Goal: Register for event/course

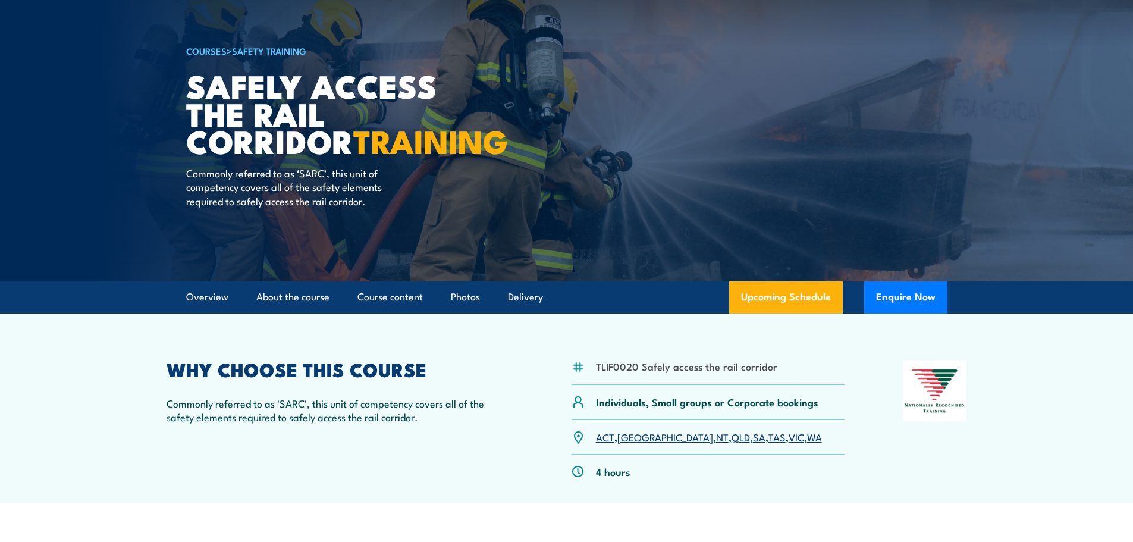
scroll to position [119, 0]
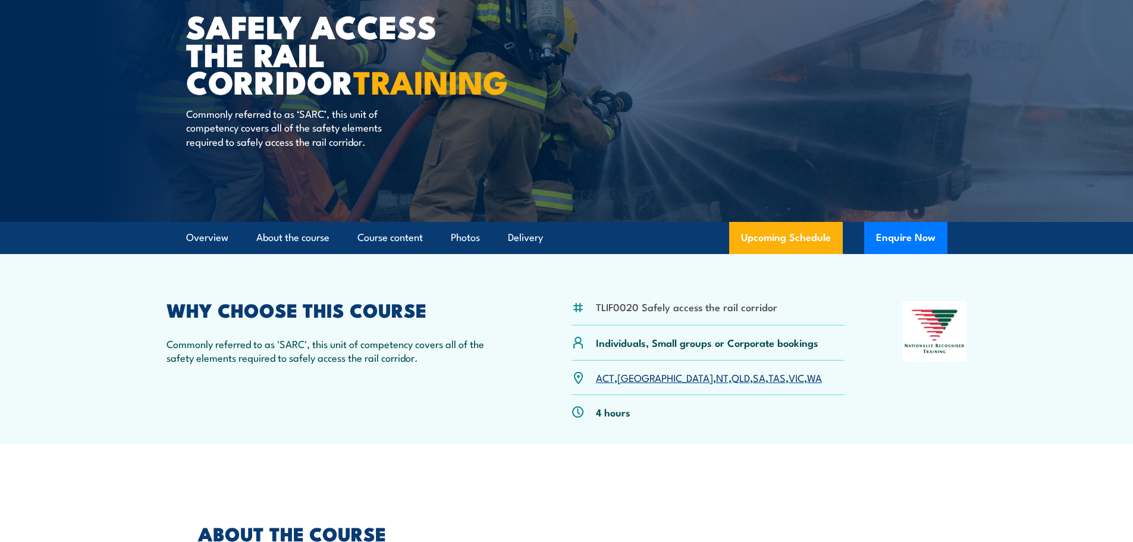
click at [753, 376] on link "SA" at bounding box center [759, 377] width 12 height 14
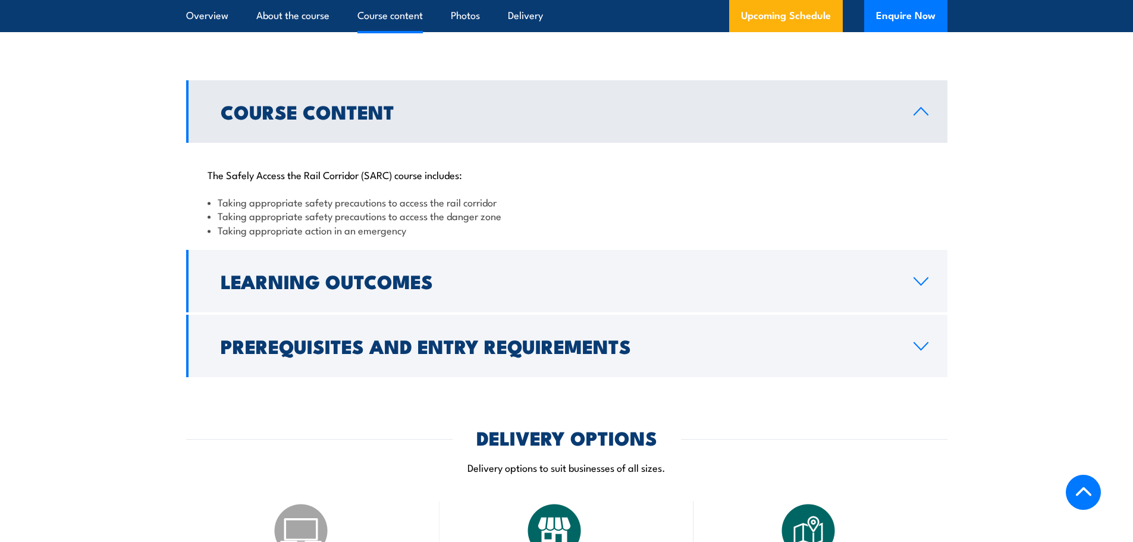
scroll to position [956, 0]
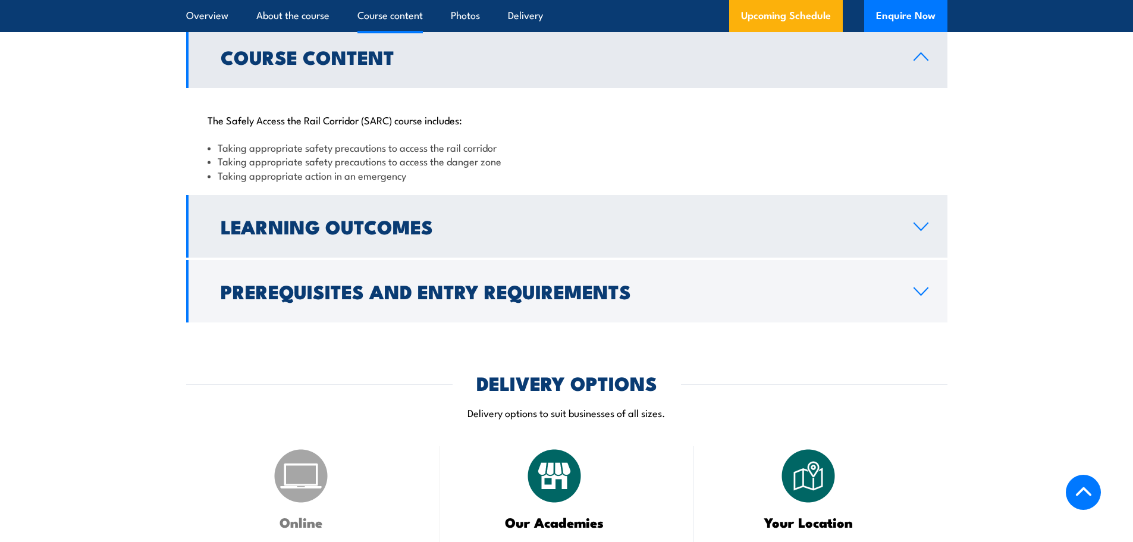
click at [335, 234] on h2 "Learning Outcomes" at bounding box center [558, 226] width 674 height 17
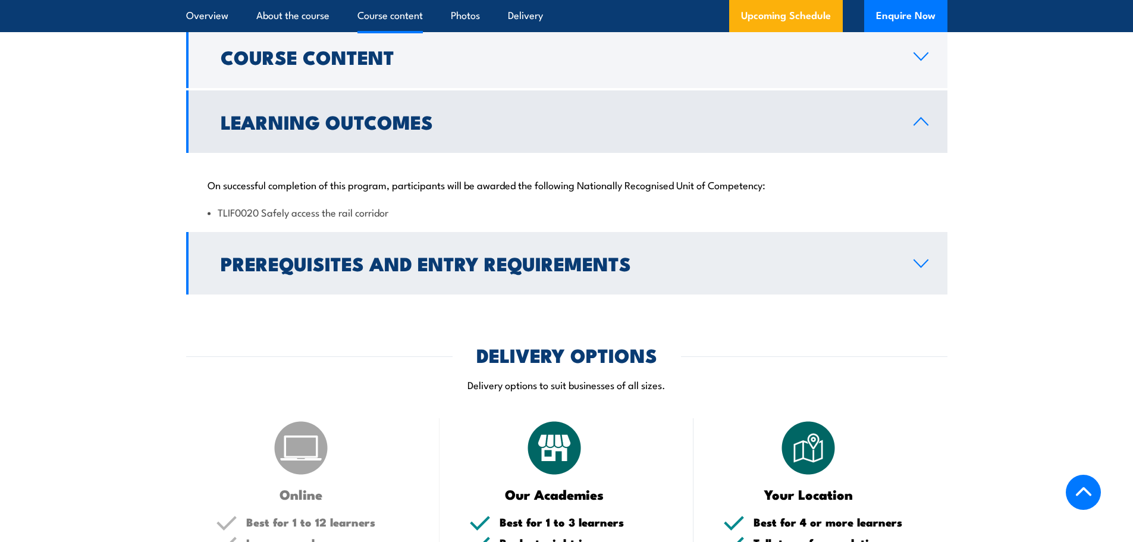
click at [394, 266] on h2 "Prerequisites and Entry Requirements" at bounding box center [558, 263] width 674 height 17
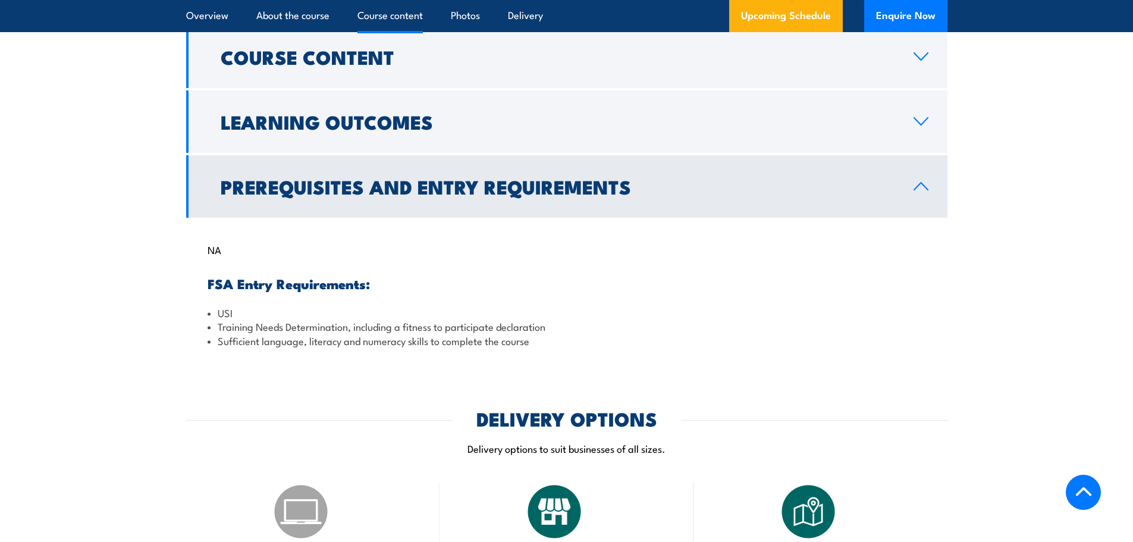
click at [413, 214] on link "Prerequisites and Entry Requirements" at bounding box center [566, 186] width 761 height 62
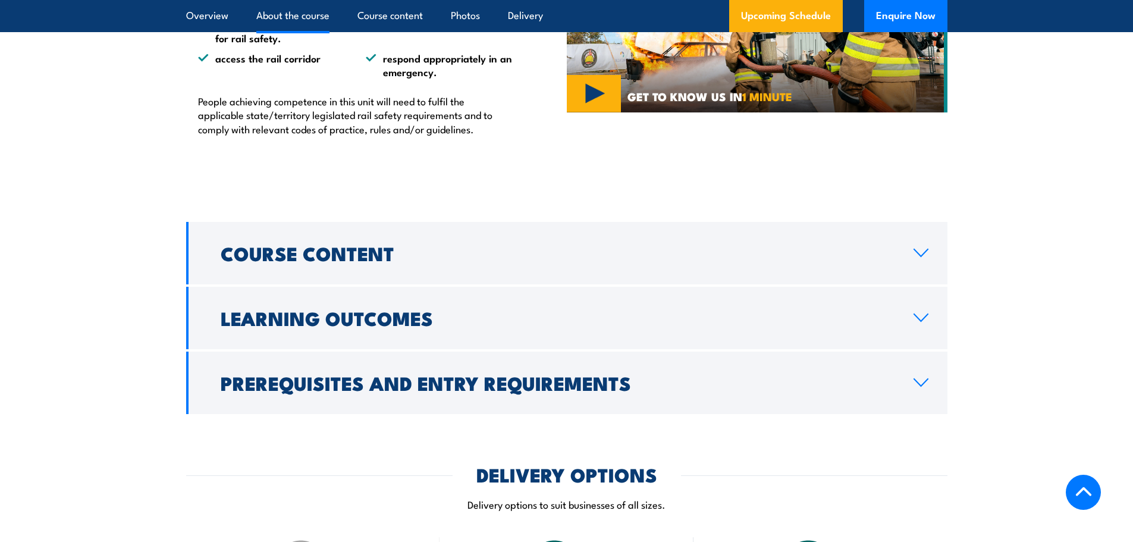
scroll to position [778, 0]
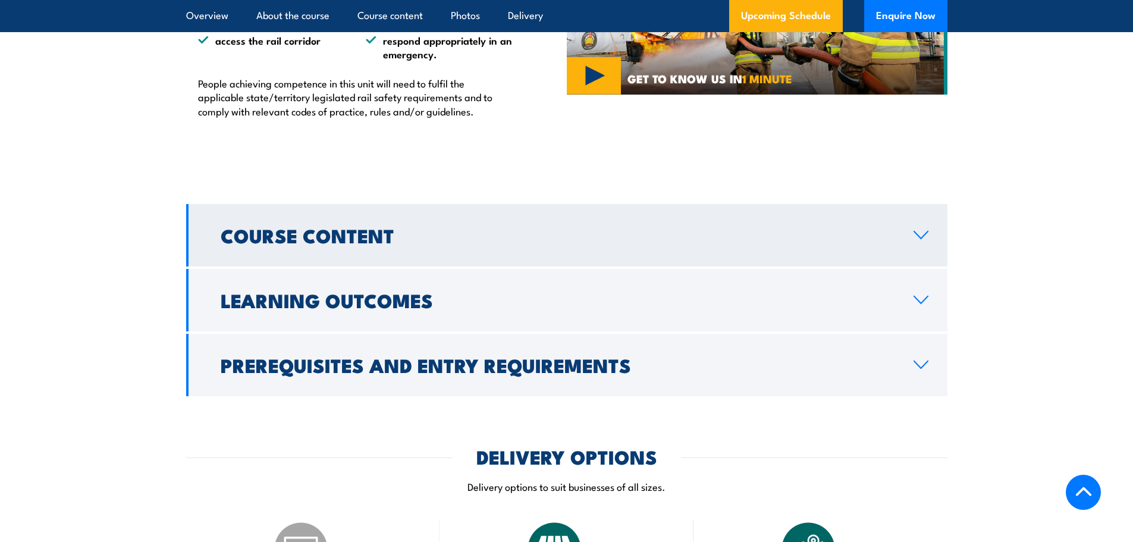
click at [362, 227] on h2 "Course Content" at bounding box center [558, 235] width 674 height 17
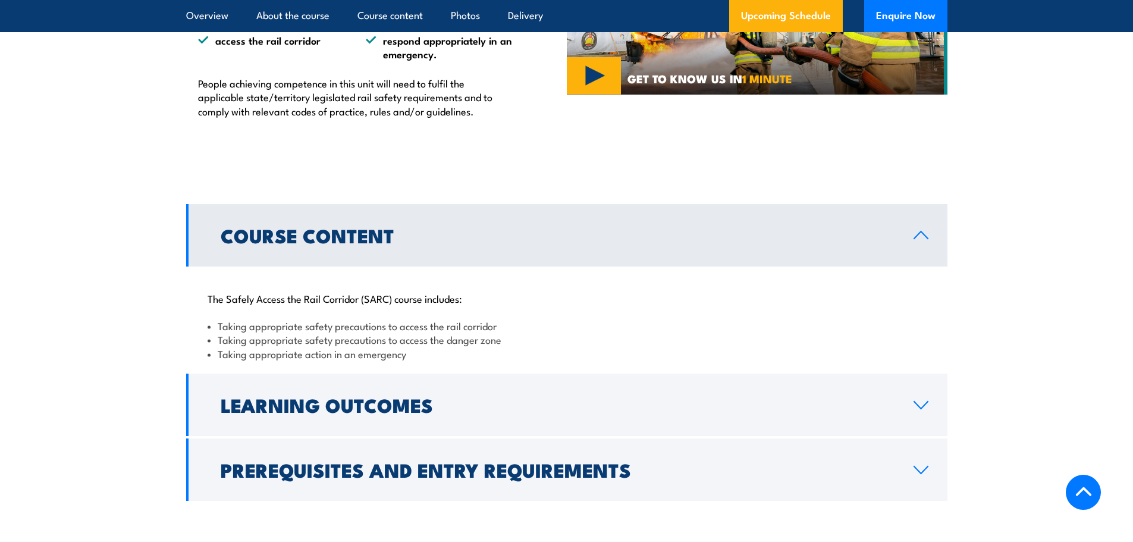
click at [369, 230] on h2 "Course Content" at bounding box center [558, 235] width 674 height 17
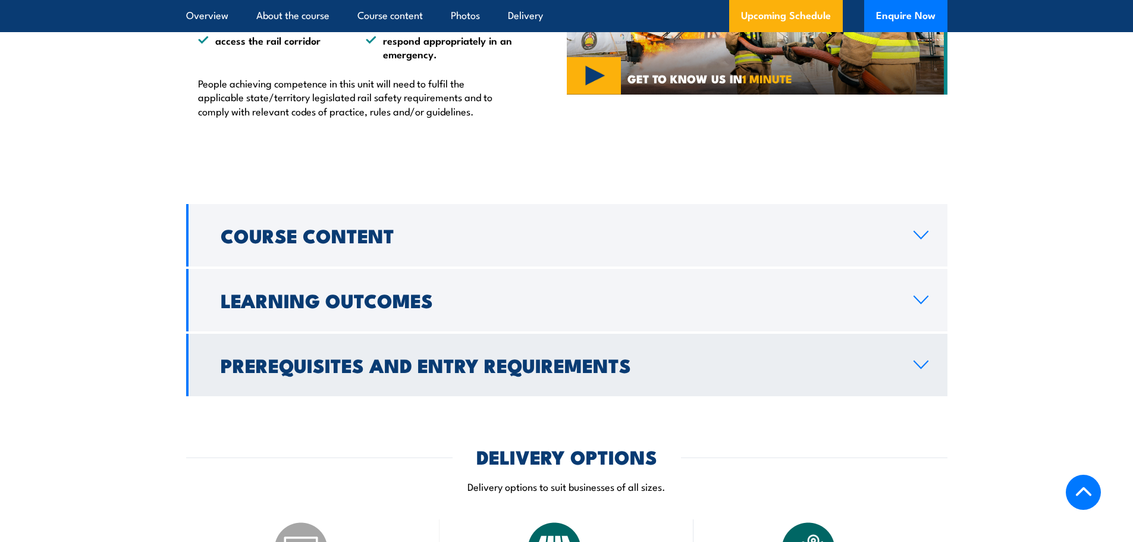
click at [389, 373] on h2 "Prerequisites and Entry Requirements" at bounding box center [558, 364] width 674 height 17
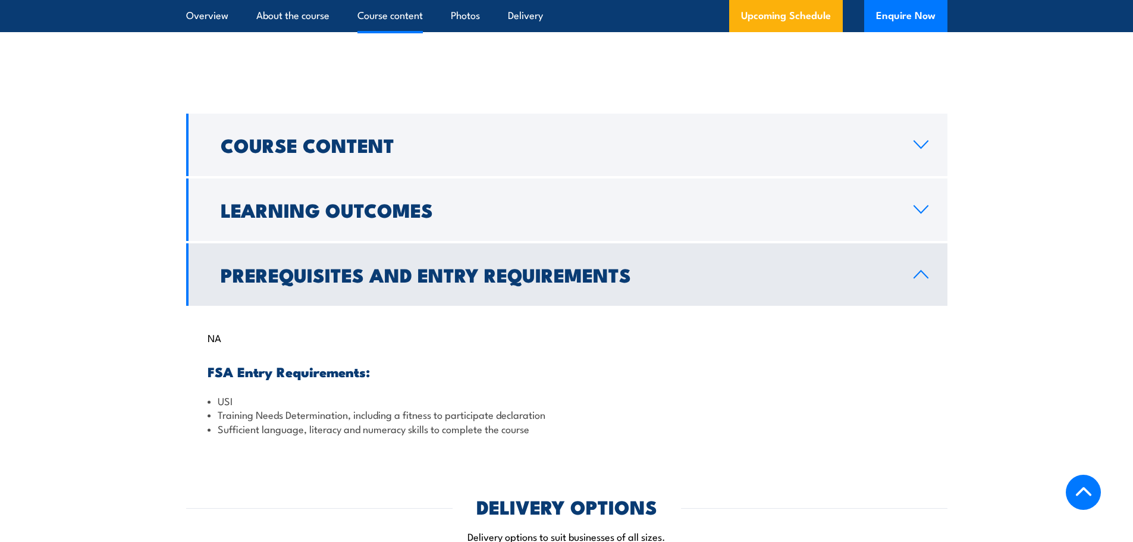
scroll to position [897, 0]
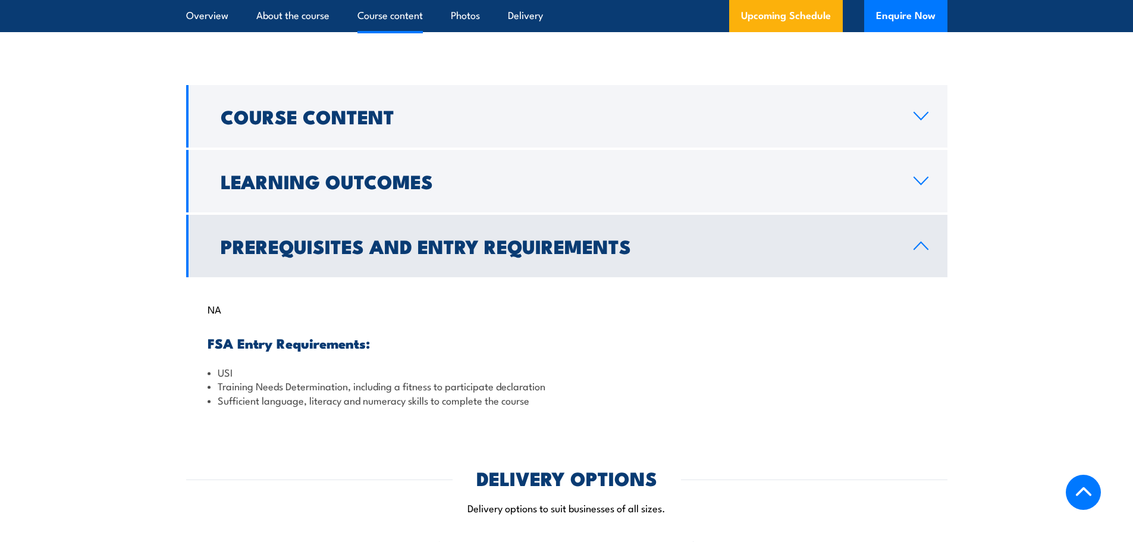
click at [400, 261] on link "Prerequisites and Entry Requirements" at bounding box center [566, 246] width 761 height 62
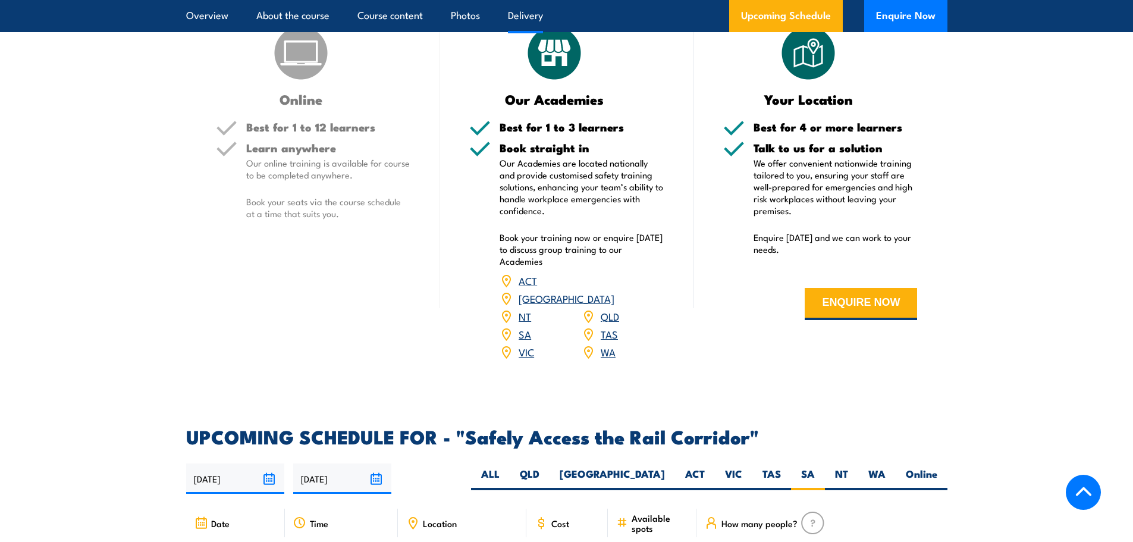
scroll to position [1254, 0]
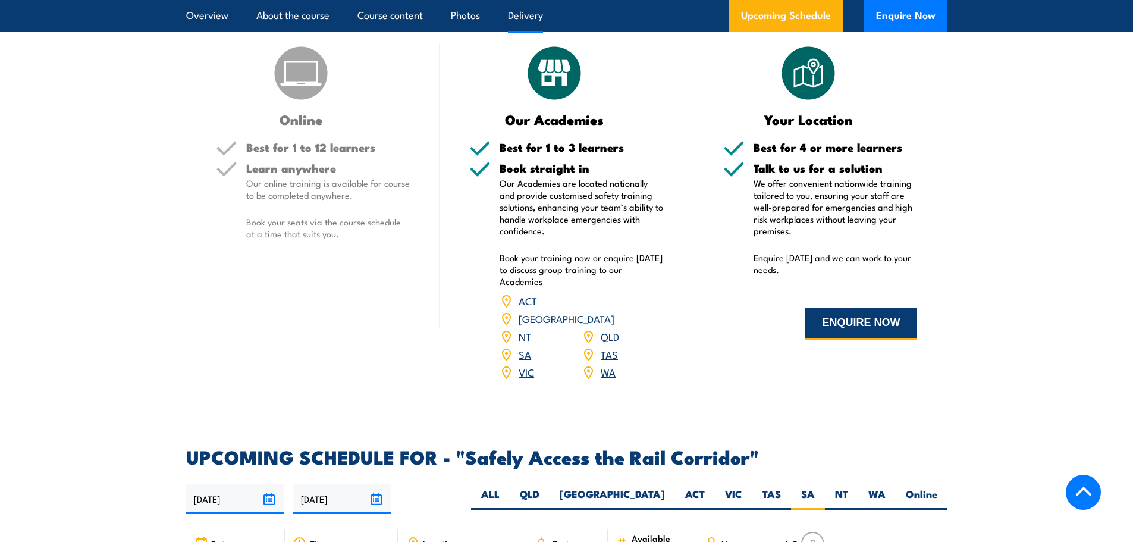
click at [846, 325] on button "ENQUIRE NOW" at bounding box center [861, 324] width 112 height 32
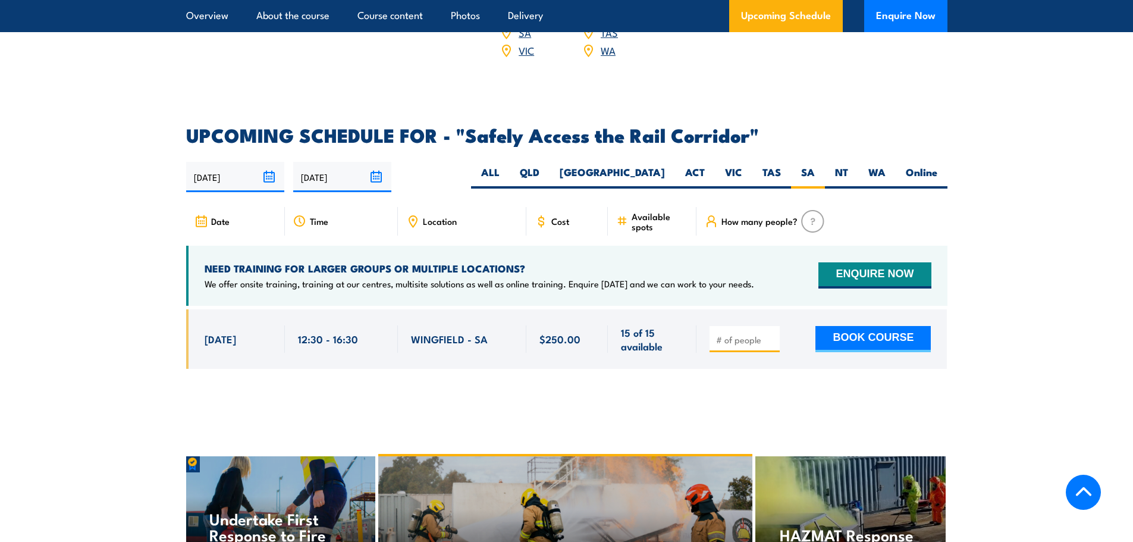
scroll to position [1678, 0]
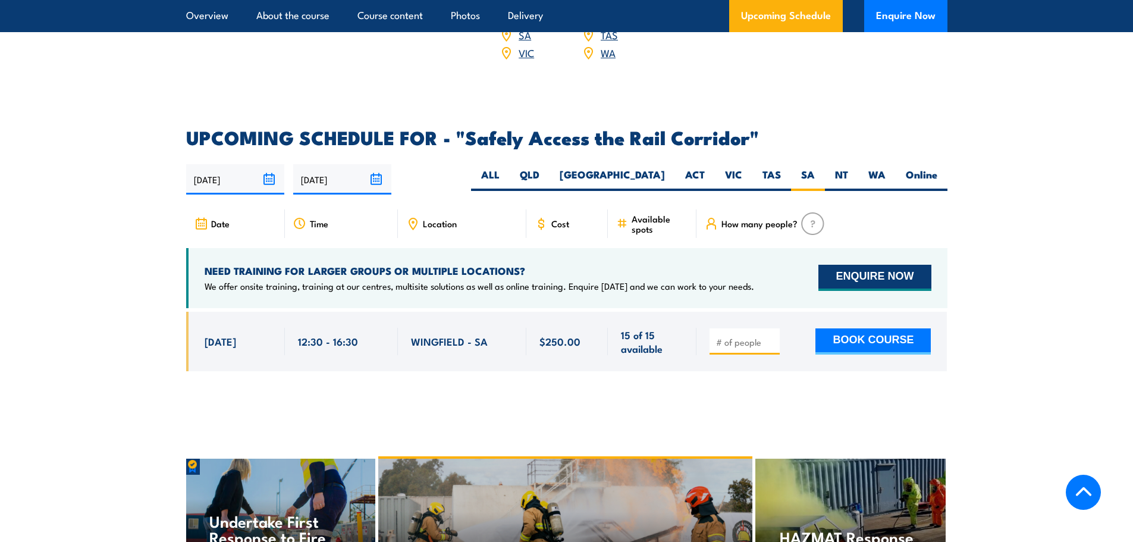
click at [872, 266] on button "ENQUIRE NOW" at bounding box center [874, 278] width 112 height 26
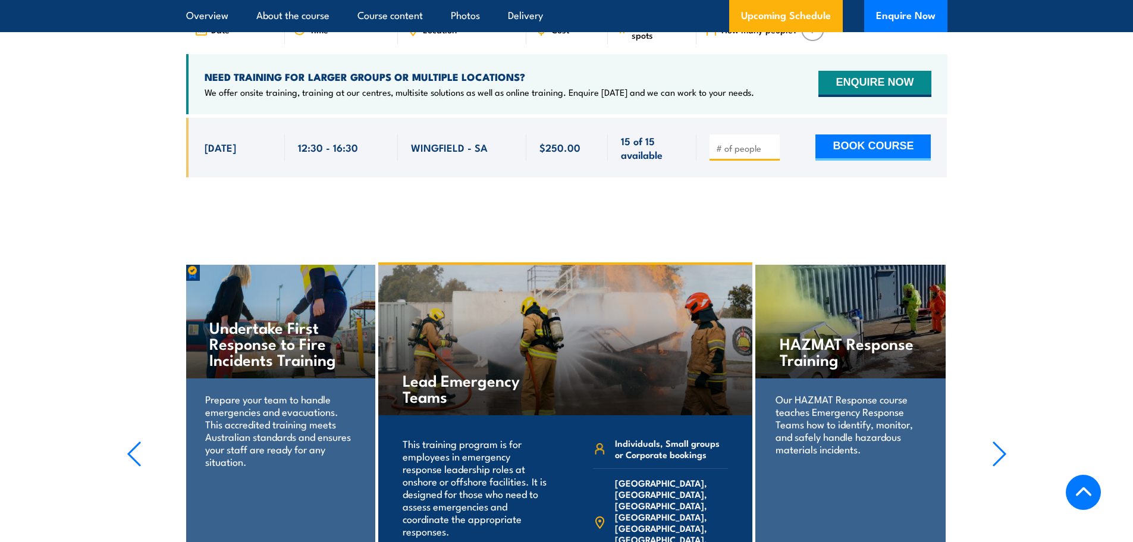
scroll to position [1678, 0]
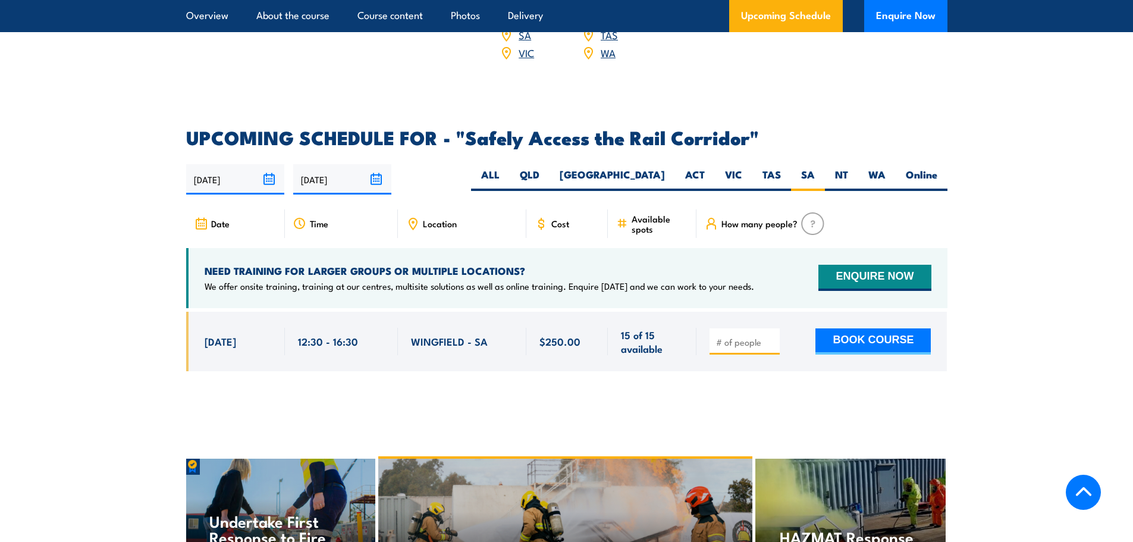
click at [44, 353] on section "UPCOMING SCHEDULE FOR - "Safely Access the Rail Corridor" [DATE] [DATE]" at bounding box center [566, 258] width 1133 height 261
click at [117, 294] on section "UPCOMING SCHEDULE FOR - "Safely Access the Rail Corridor" [DATE] [DATE]" at bounding box center [566, 258] width 1133 height 261
click at [91, 363] on section "UPCOMING SCHEDULE FOR - "Safely Access the Rail Corridor" [DATE] [DATE]" at bounding box center [566, 258] width 1133 height 261
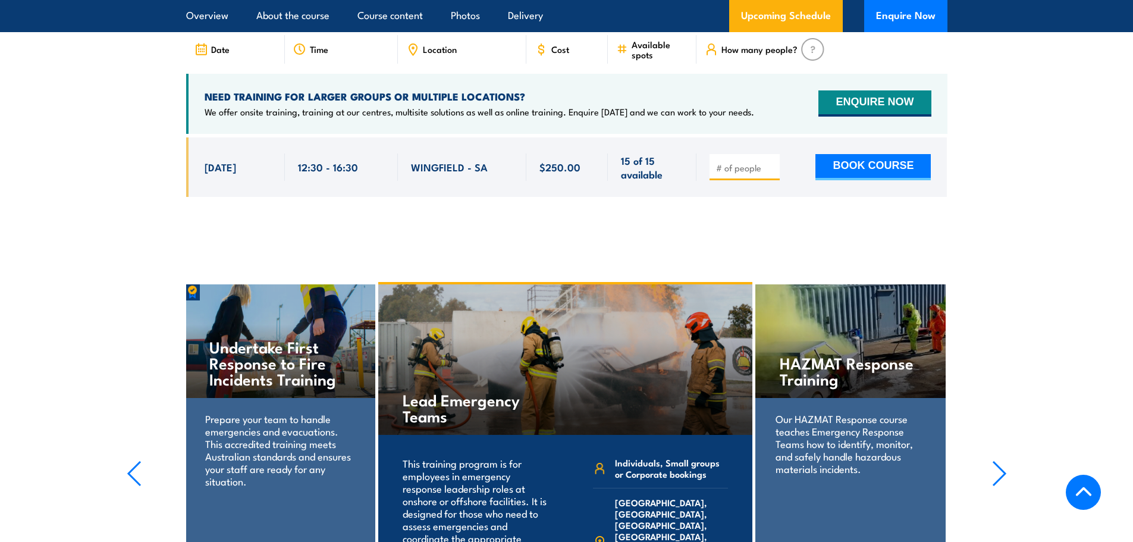
scroll to position [1857, 0]
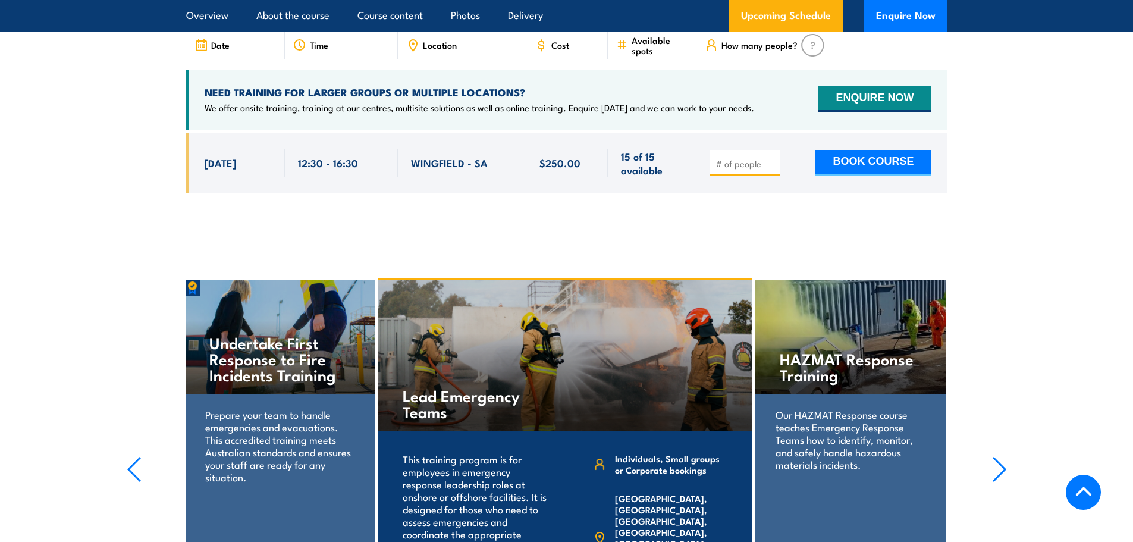
click at [370, 157] on div "12:30 - 16:30" at bounding box center [341, 163] width 87 height 28
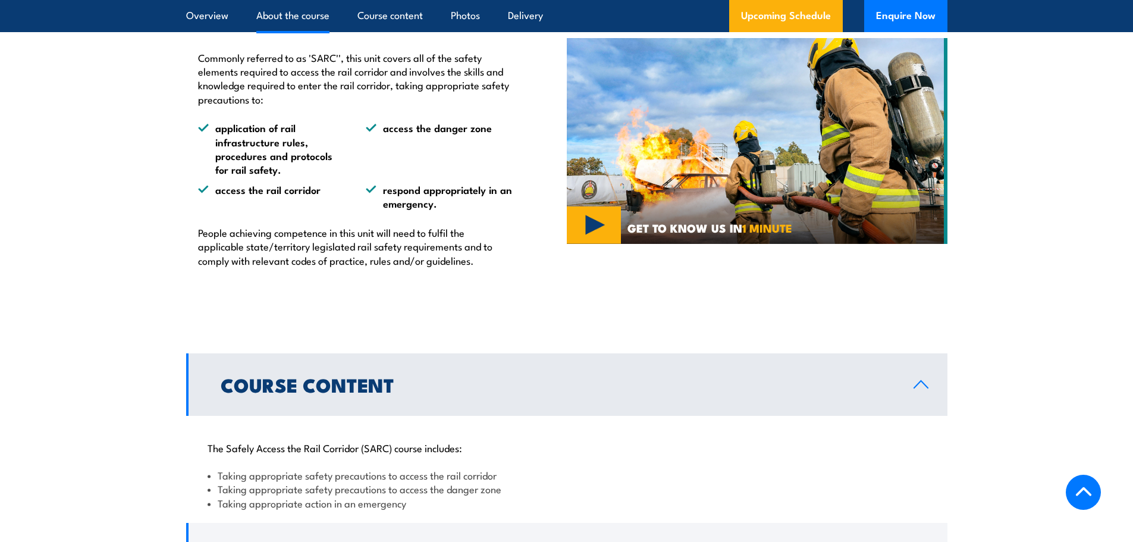
scroll to position [608, 0]
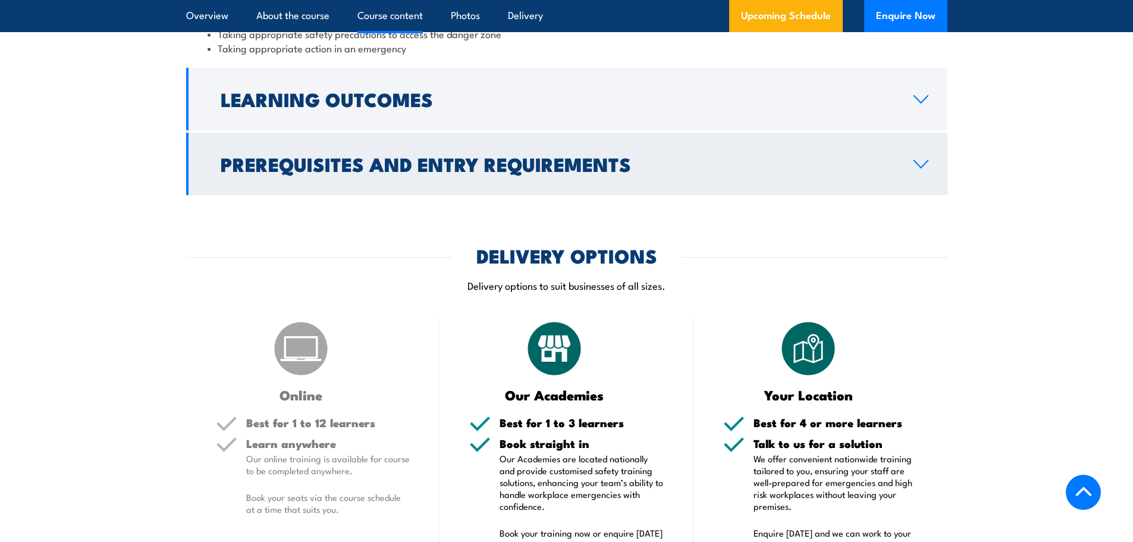
click at [376, 179] on link "Prerequisites and Entry Requirements" at bounding box center [566, 164] width 761 height 62
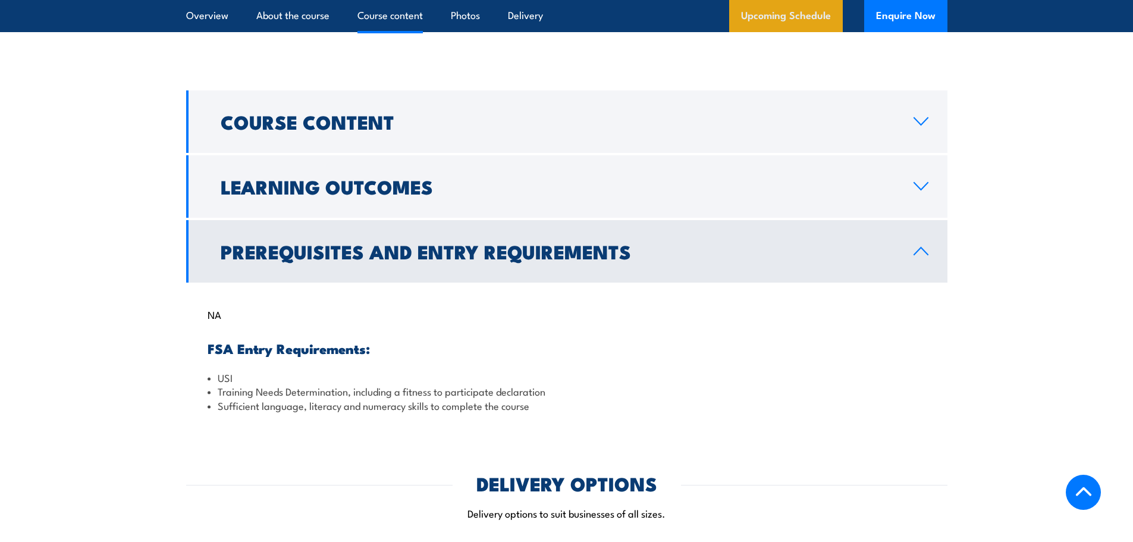
scroll to position [892, 0]
click at [110, 234] on section "Course Content The Safely Access the Rail Corridor (SARC) course includes: Taki…" at bounding box center [566, 256] width 1133 height 332
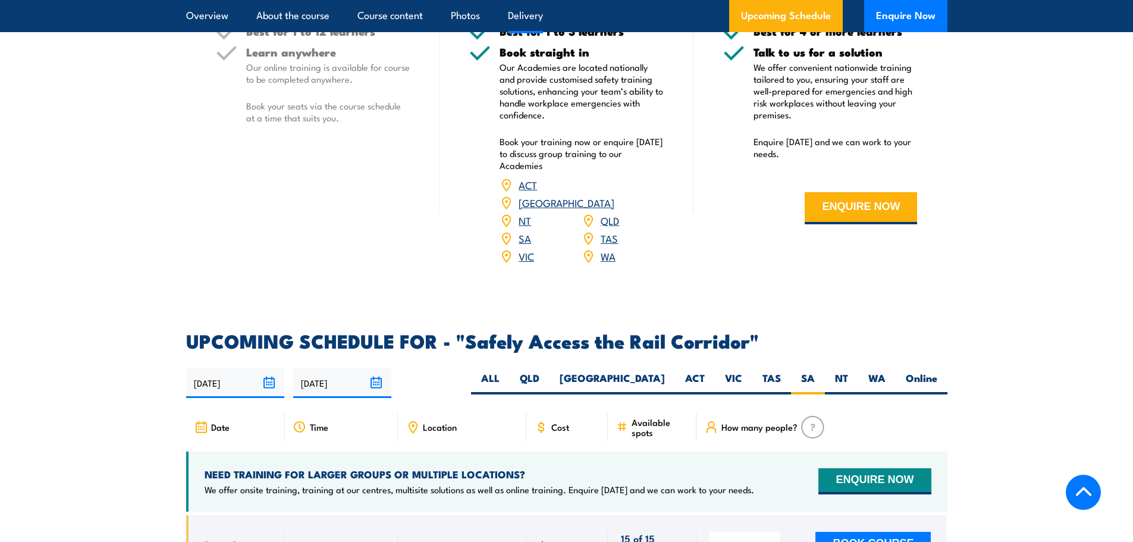
scroll to position [1725, 0]
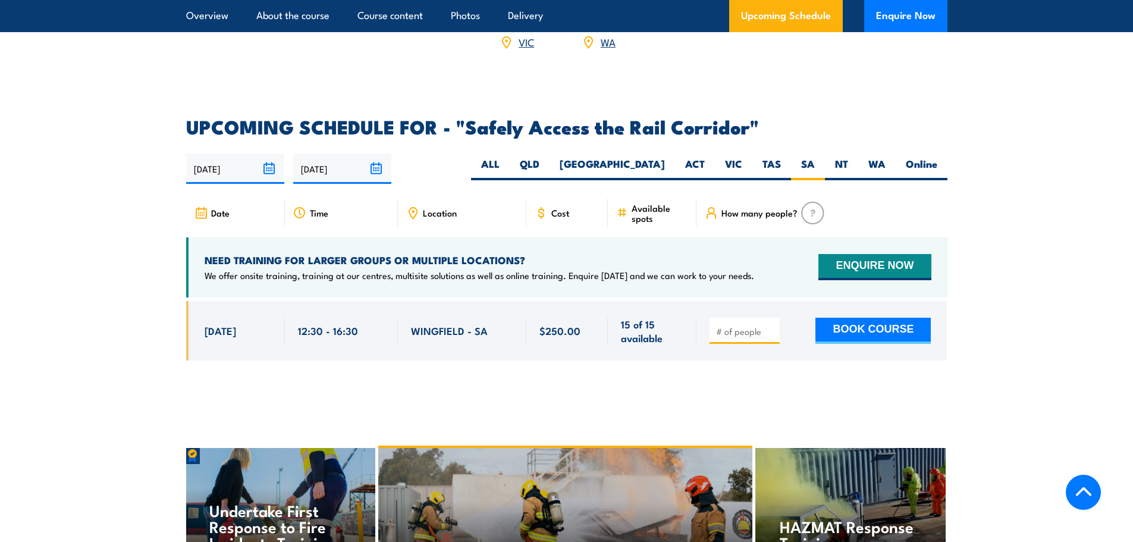
click at [65, 278] on section "UPCOMING SCHEDULE FOR - "Safely Access the Rail Corridor" [DATE] [DATE]" at bounding box center [566, 248] width 1133 height 261
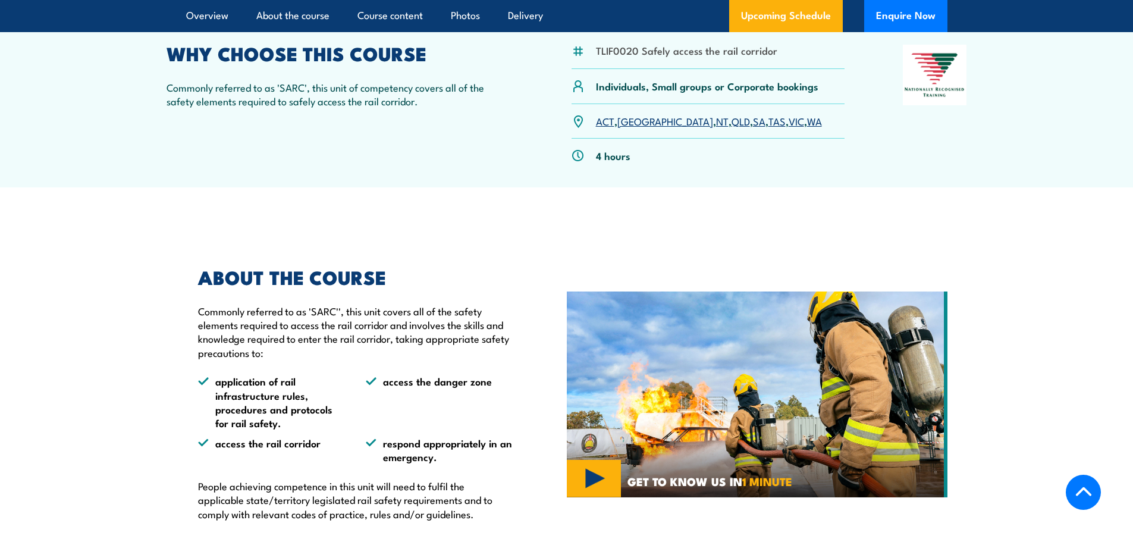
scroll to position [178, 0]
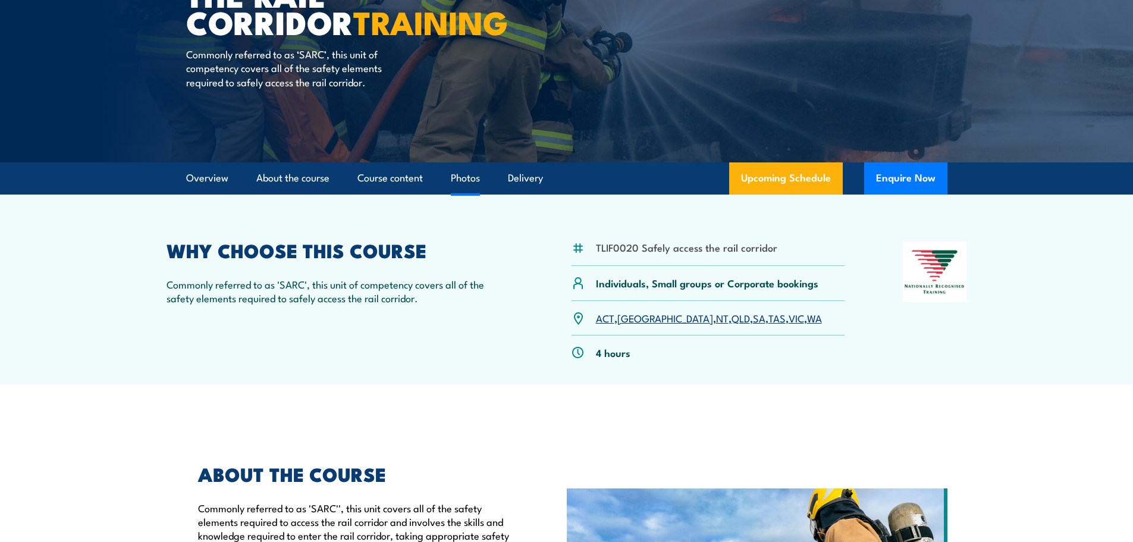
click at [457, 185] on link "Photos" at bounding box center [465, 178] width 29 height 32
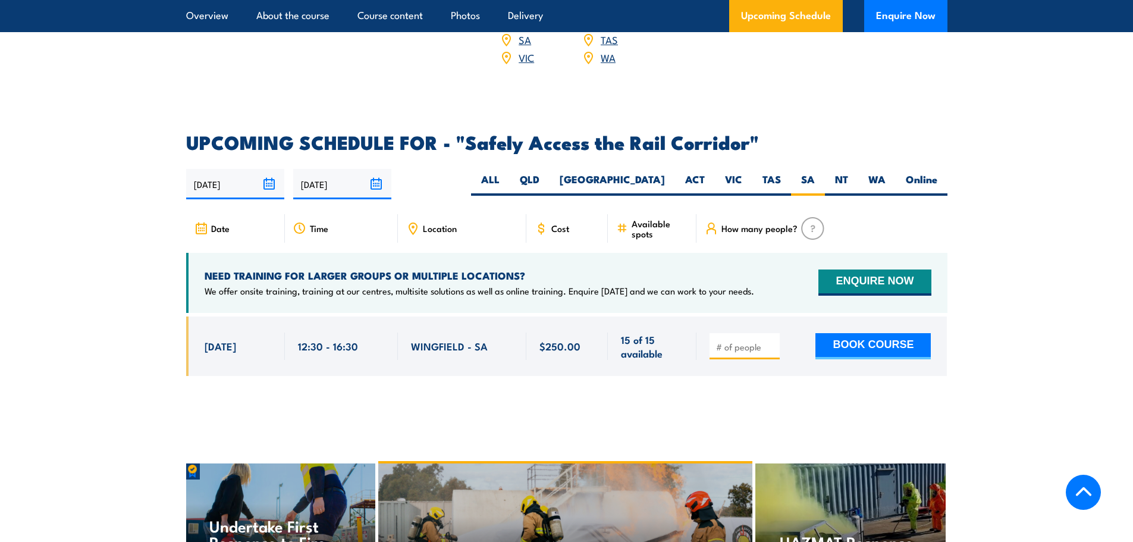
scroll to position [1689, 0]
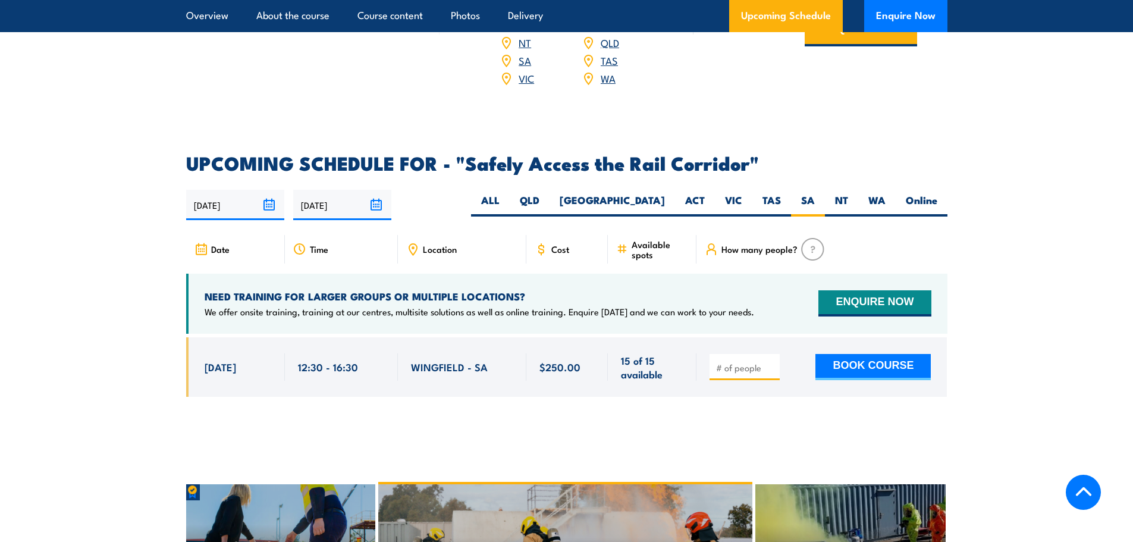
click at [808, 238] on img at bounding box center [812, 249] width 23 height 23
click at [814, 238] on img at bounding box center [812, 249] width 23 height 23
click at [710, 243] on icon at bounding box center [711, 249] width 13 height 13
click at [746, 362] on input "number" at bounding box center [745, 368] width 59 height 12
click at [133, 189] on section "UPCOMING SCHEDULE FOR - "Safely Access the Rail Corridor" [DATE] [DATE]" at bounding box center [566, 284] width 1133 height 261
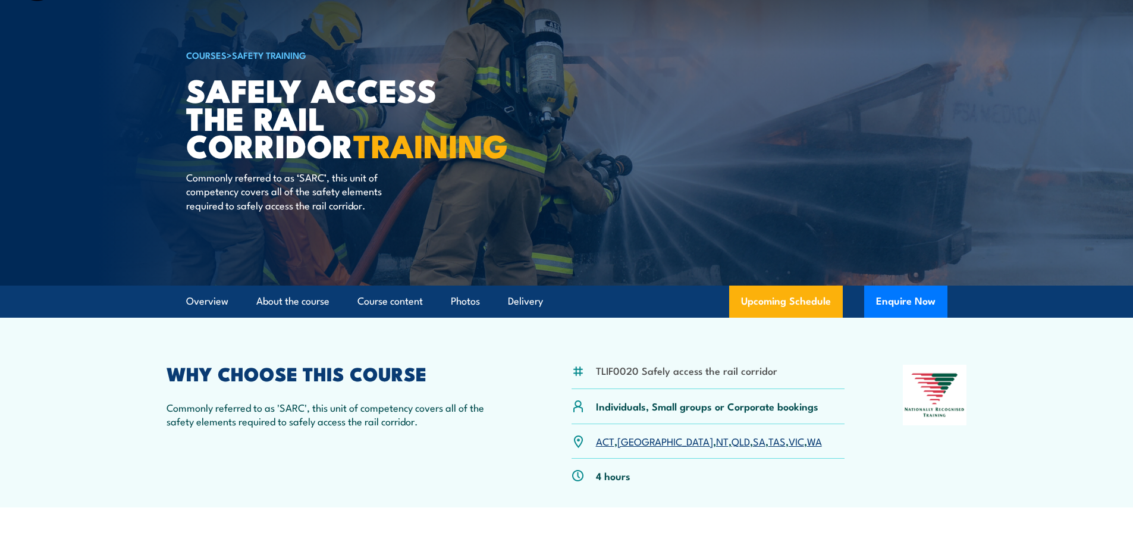
scroll to position [0, 0]
